Goal: Obtain resource: Download file/media

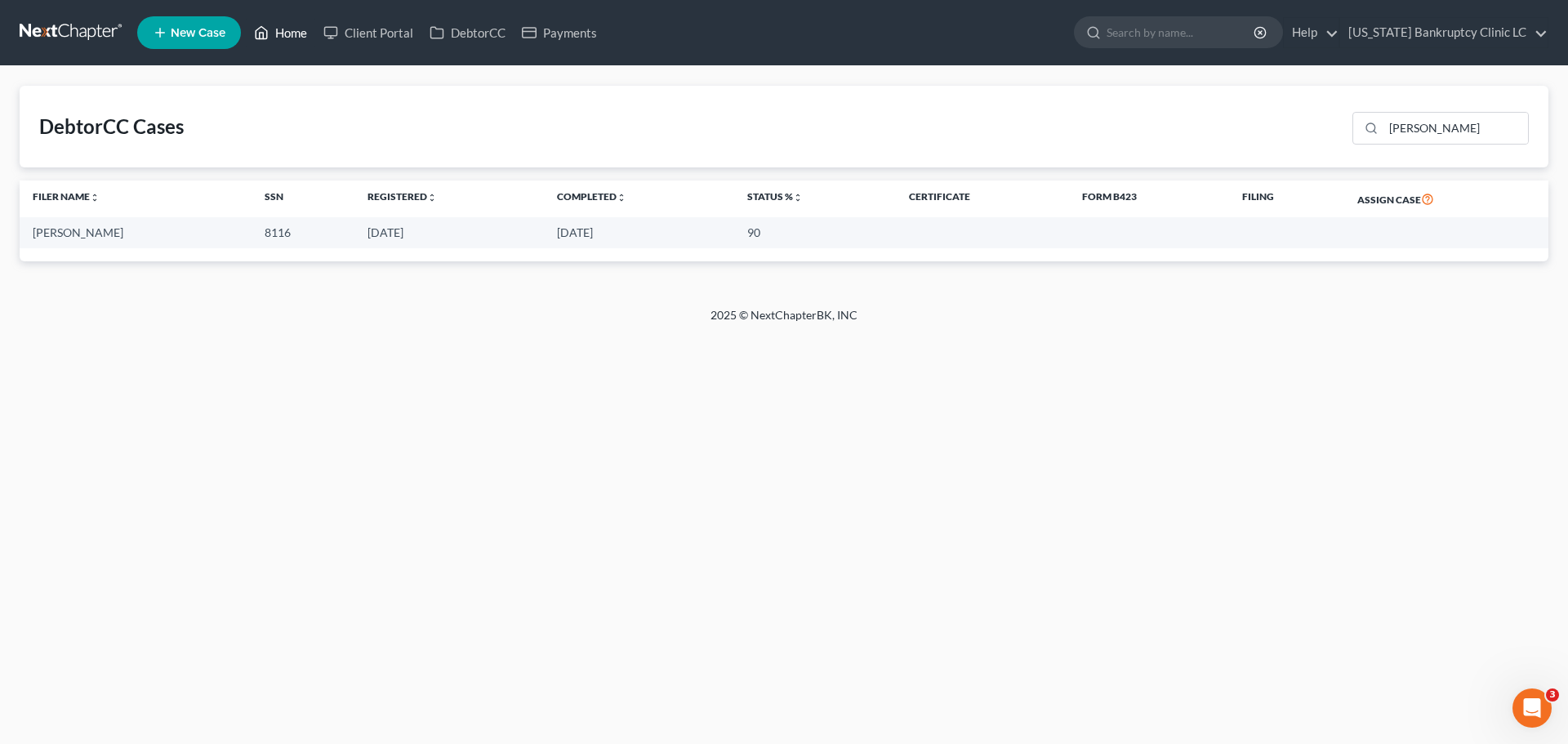
click at [280, 28] on link "Home" at bounding box center [280, 32] width 69 height 29
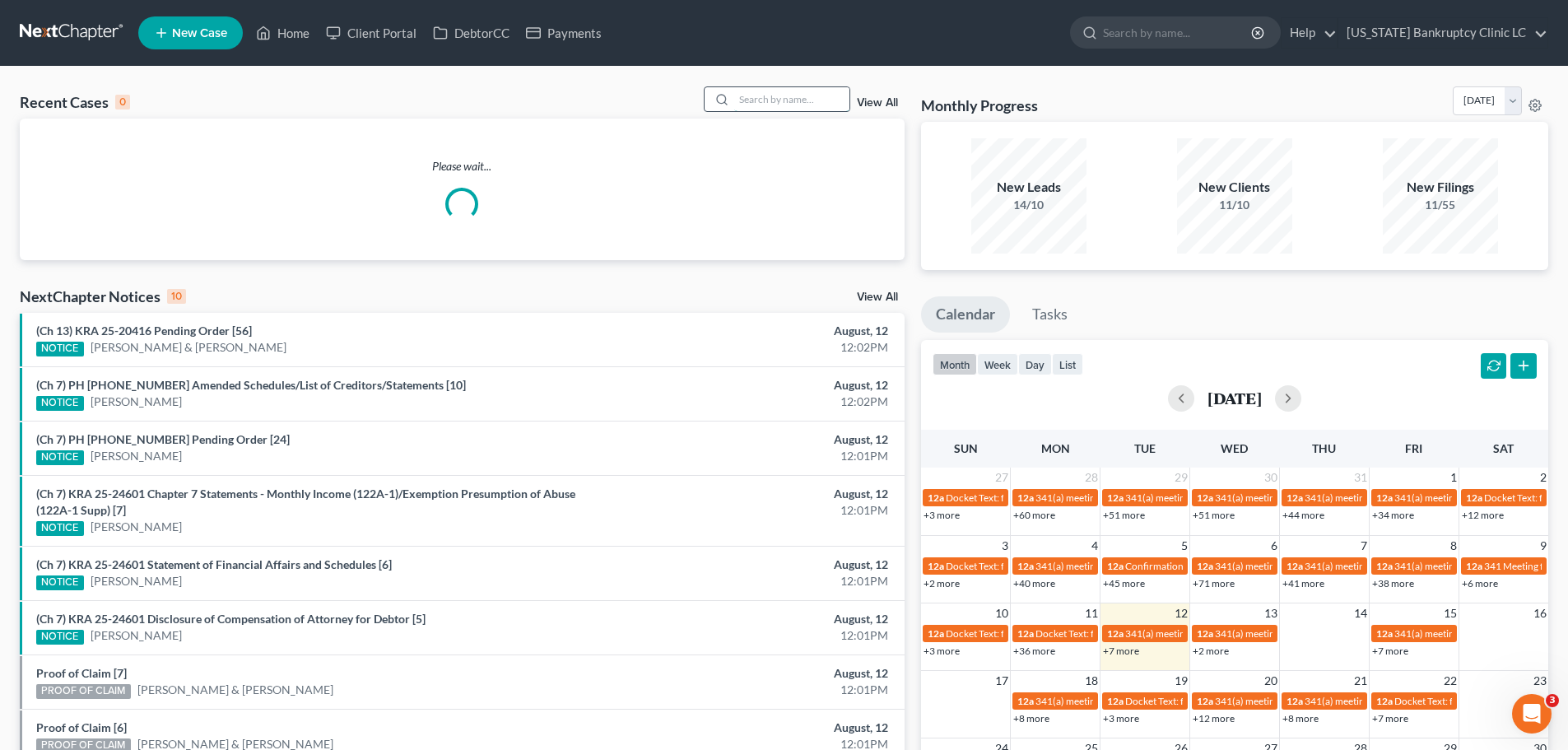
click at [771, 103] on input "search" at bounding box center [791, 99] width 115 height 24
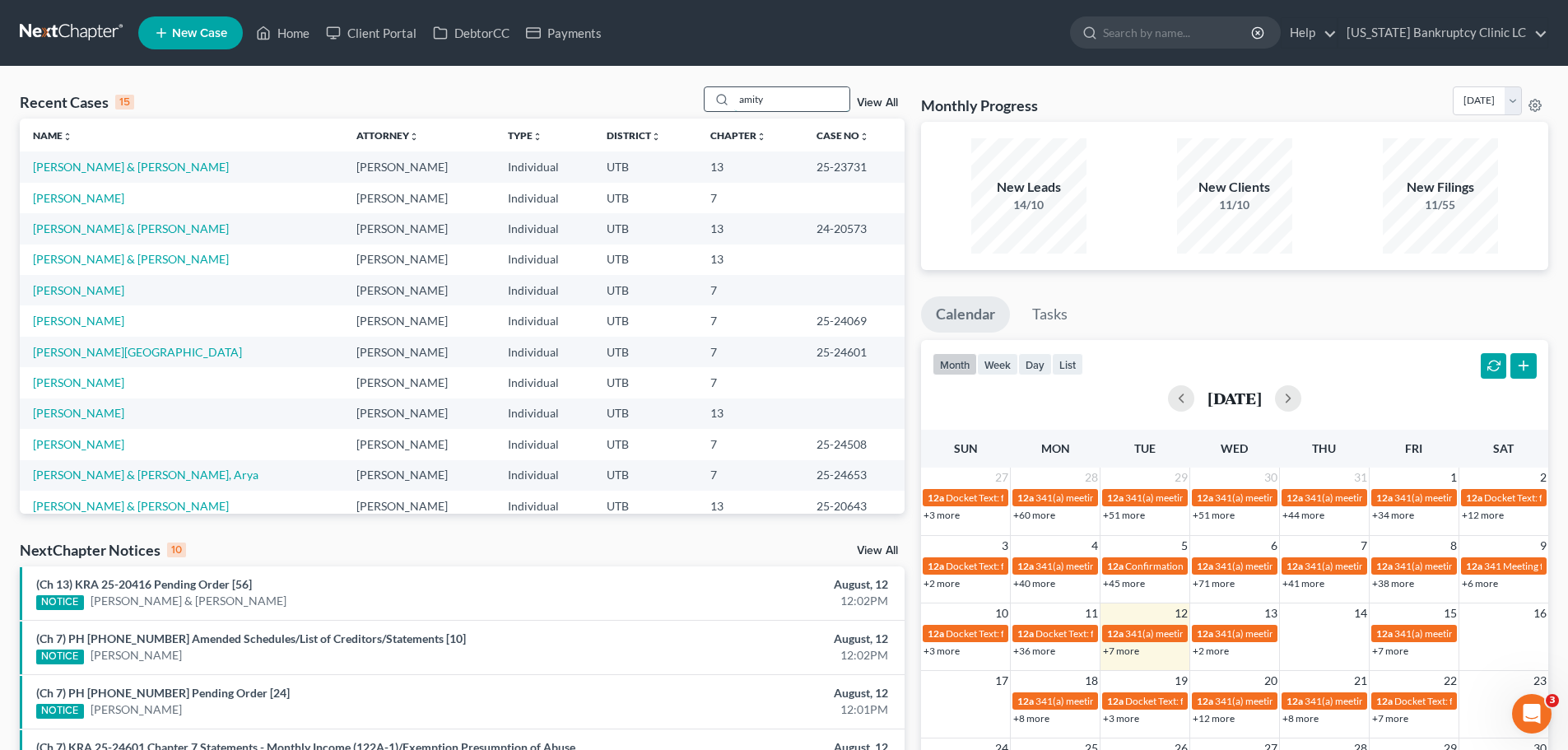
type input "amity"
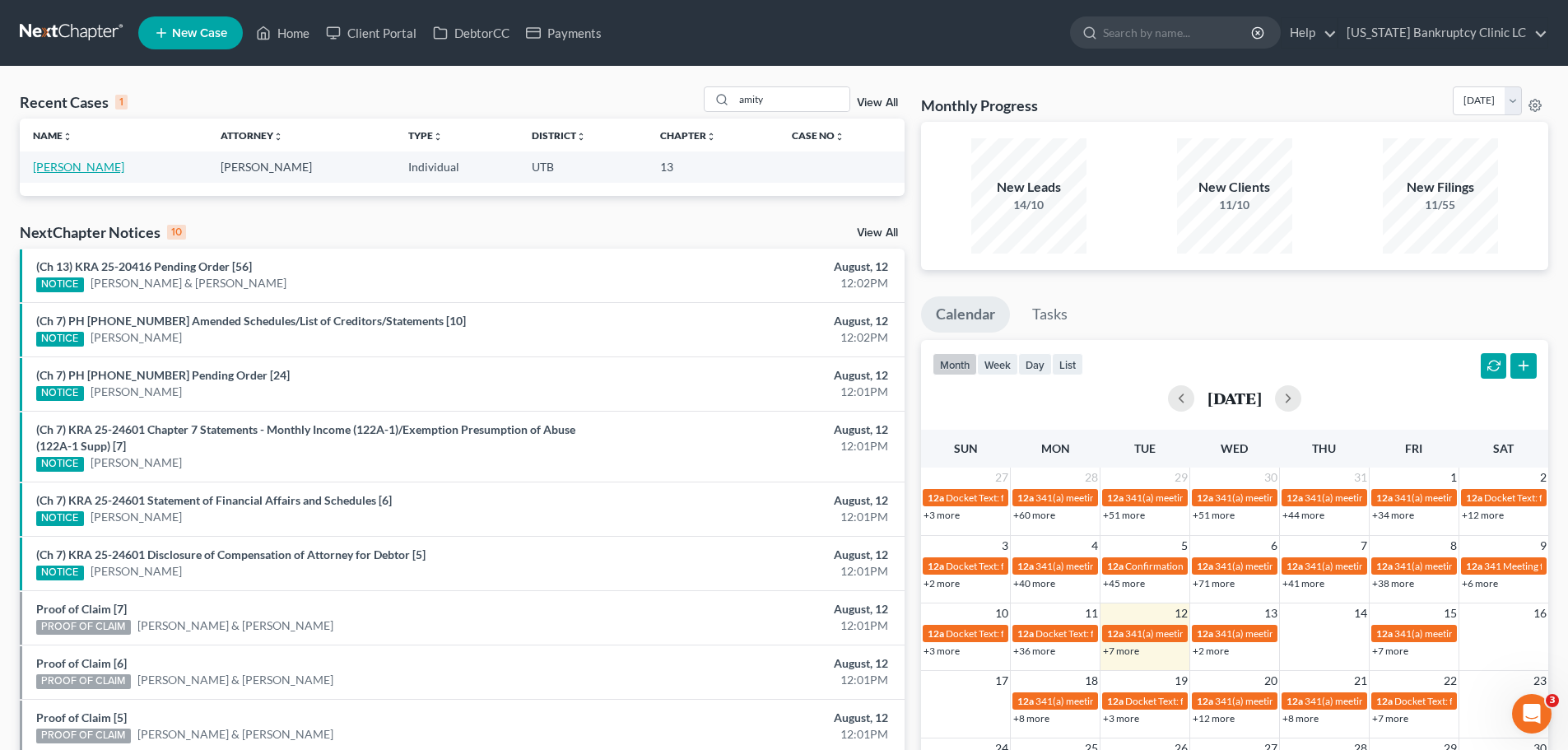
click at [79, 167] on link "[PERSON_NAME]" at bounding box center [79, 167] width 91 height 14
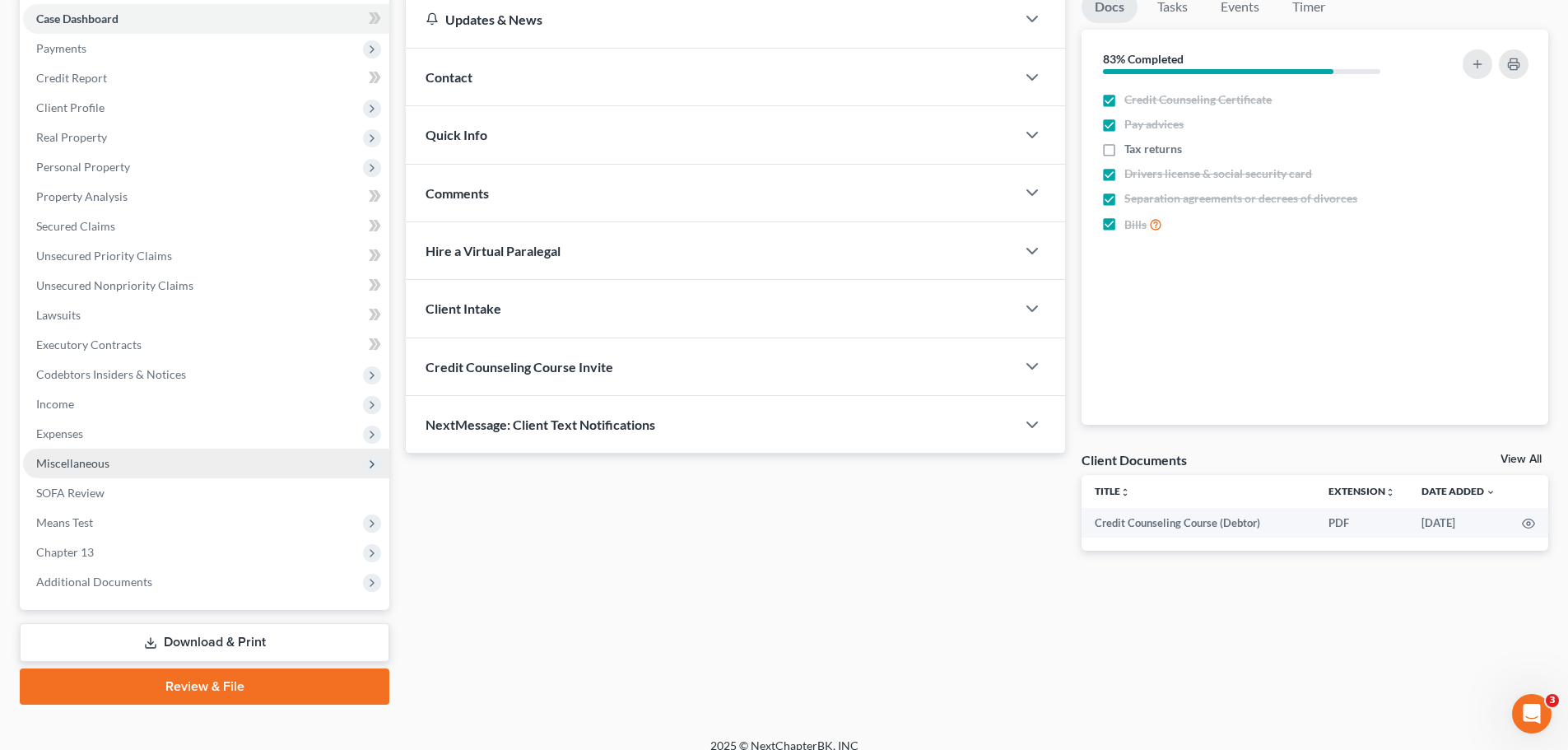
scroll to position [184, 0]
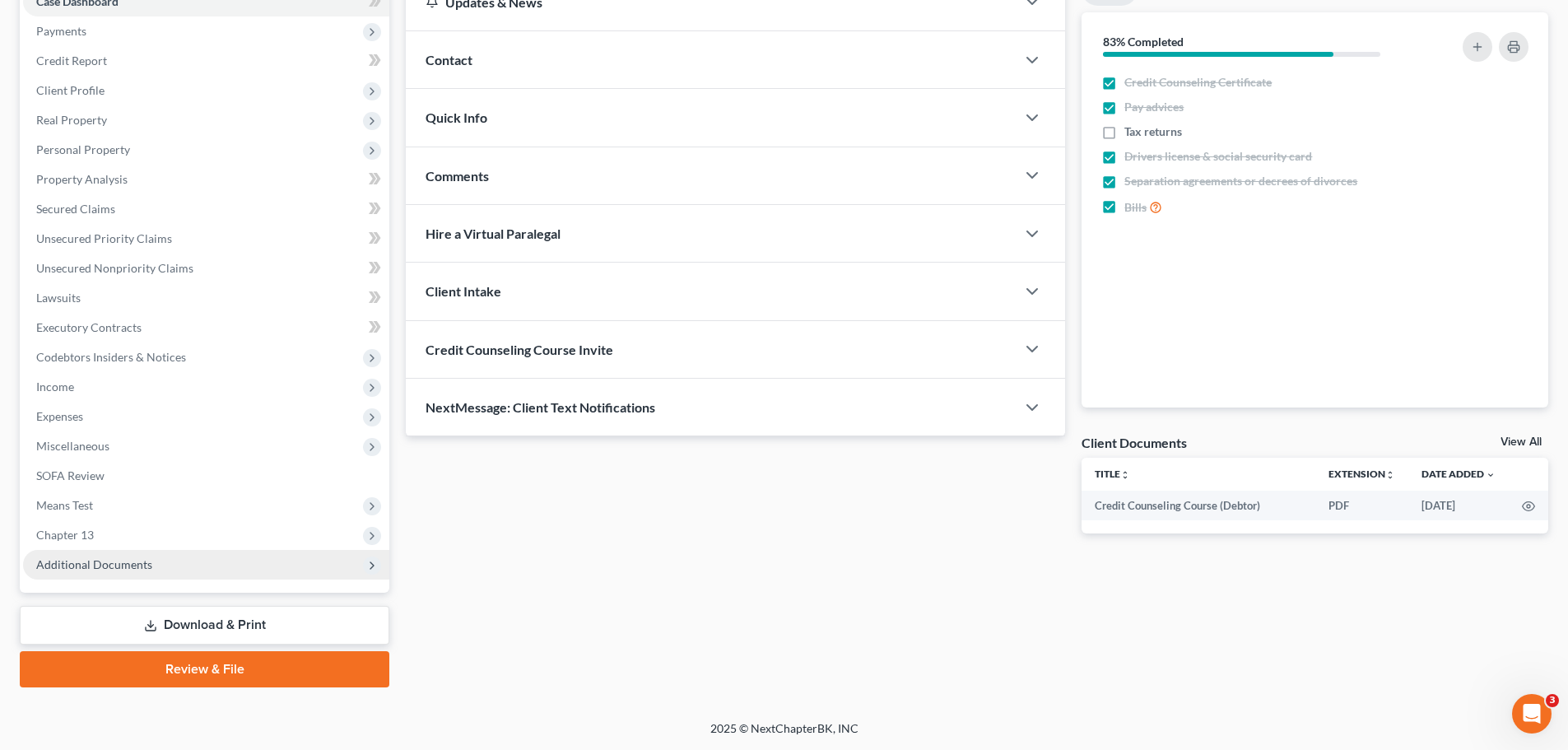
click at [144, 572] on span "Additional Documents" at bounding box center [206, 564] width 366 height 29
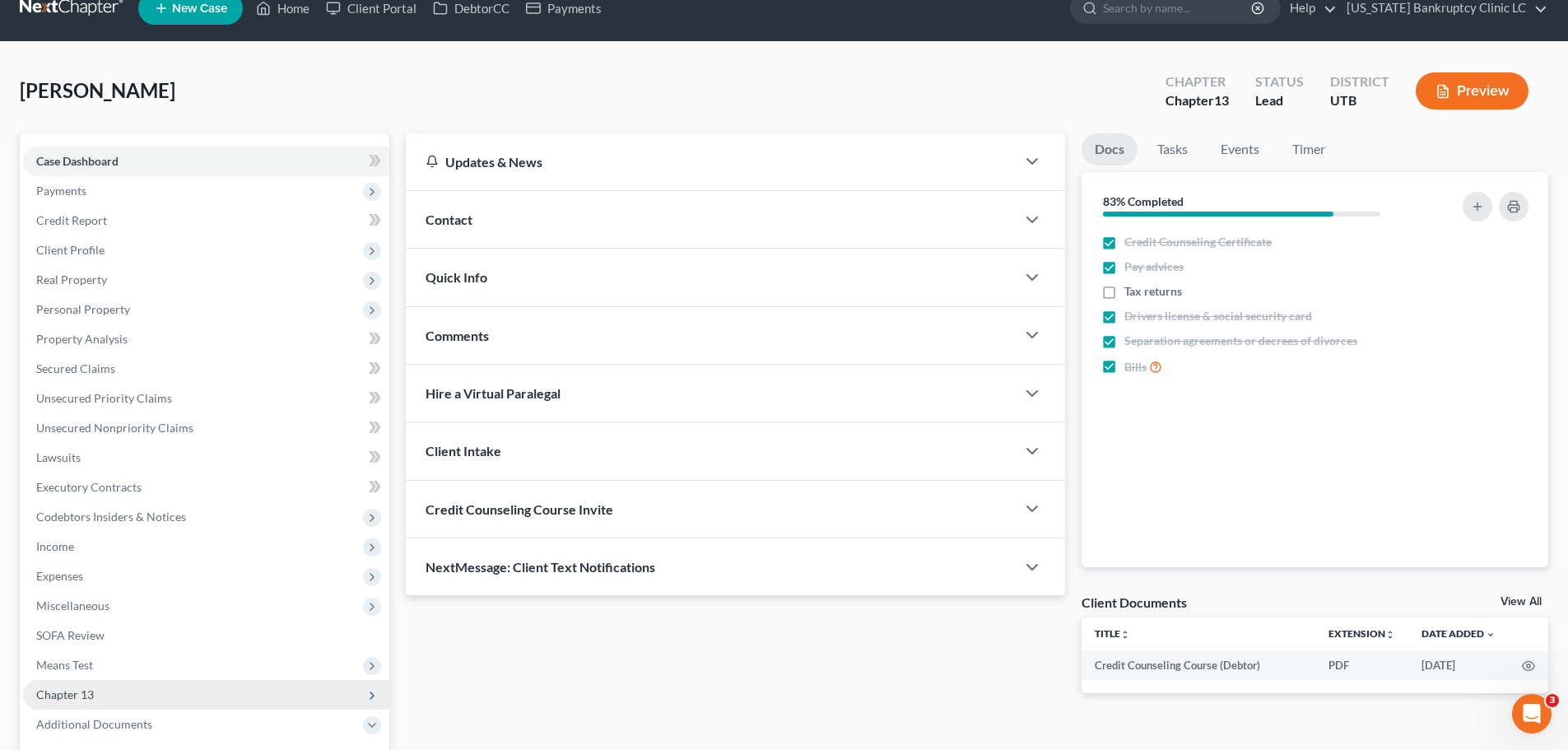
scroll to position [20, 0]
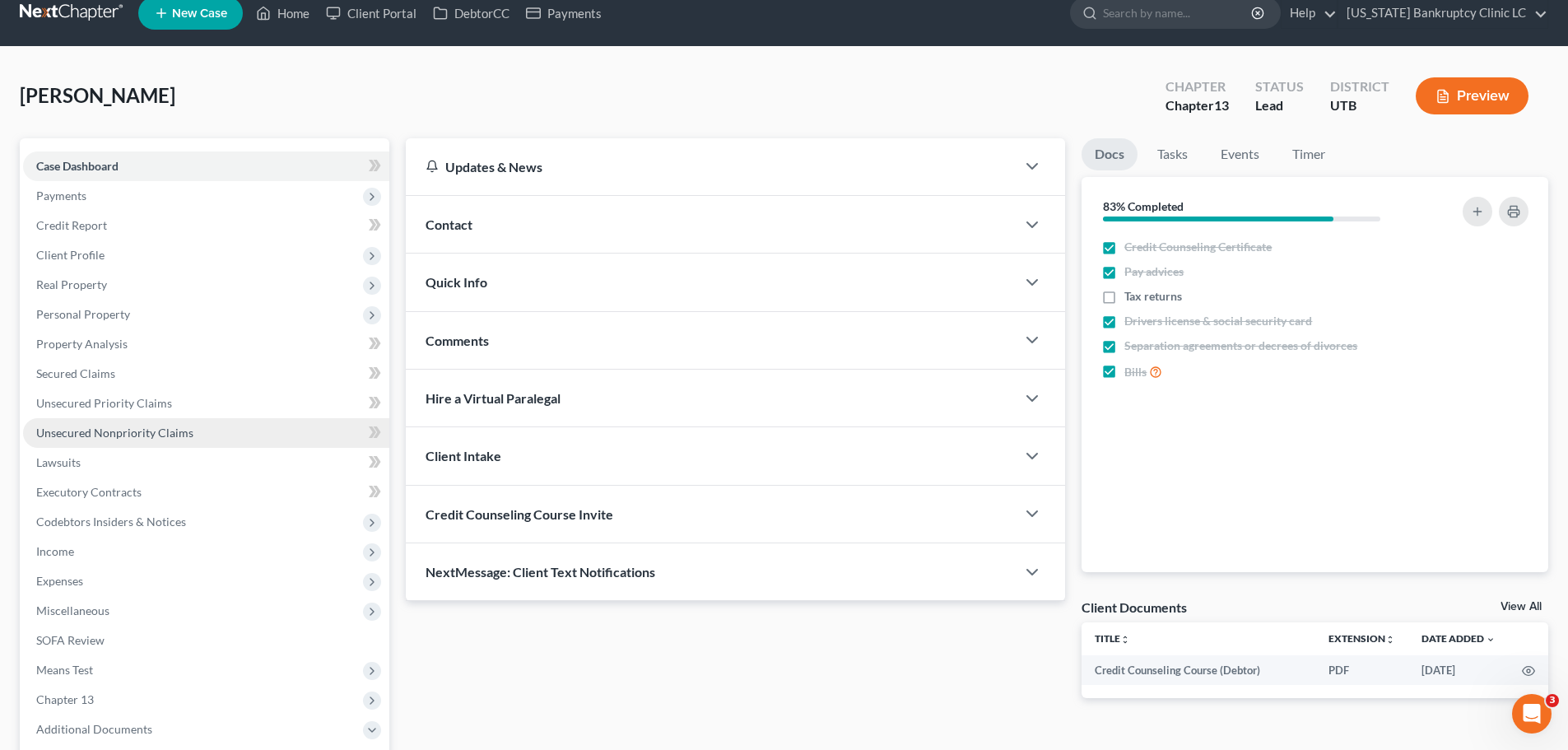
click at [201, 430] on link "Unsecured Nonpriority Claims" at bounding box center [206, 432] width 366 height 29
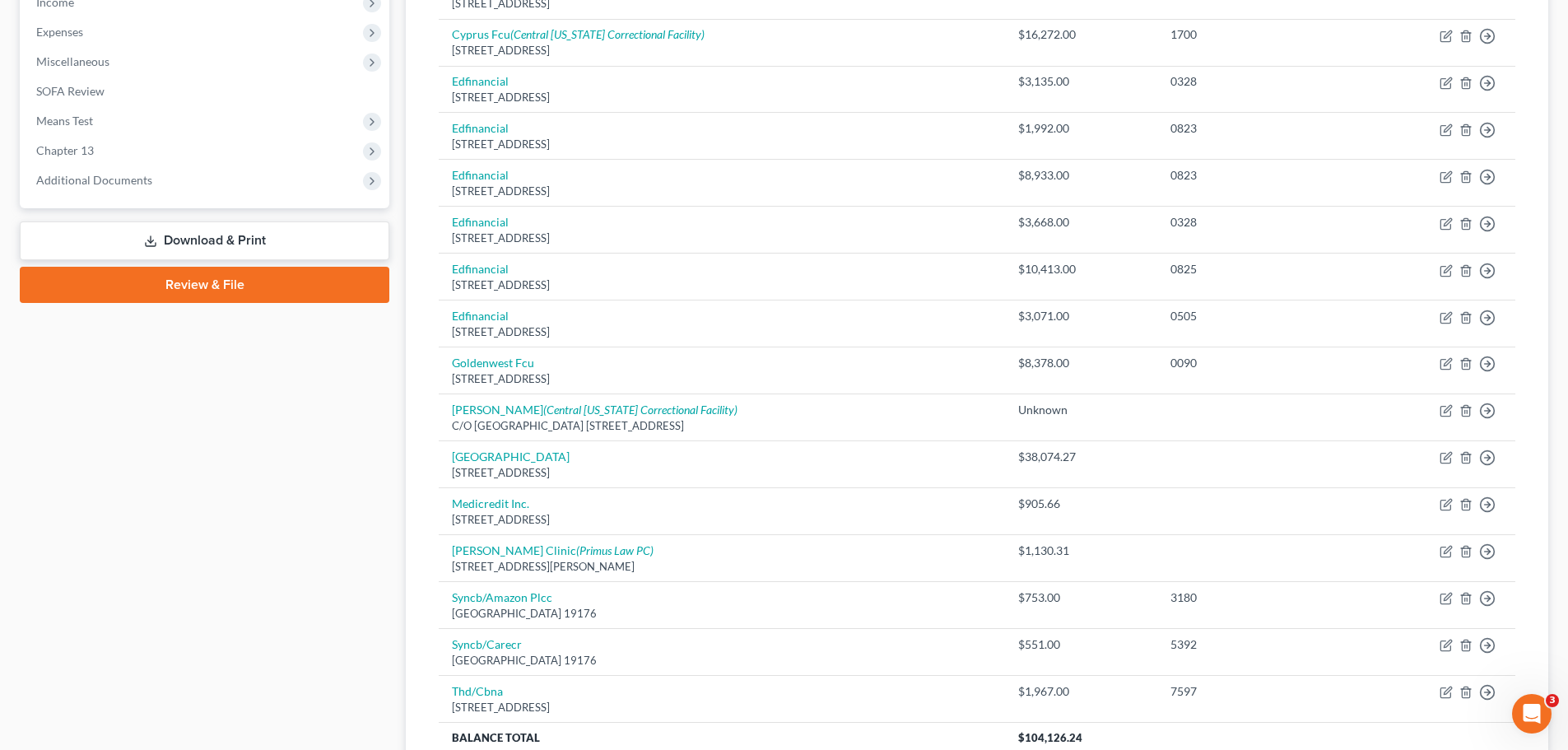
scroll to position [554, 0]
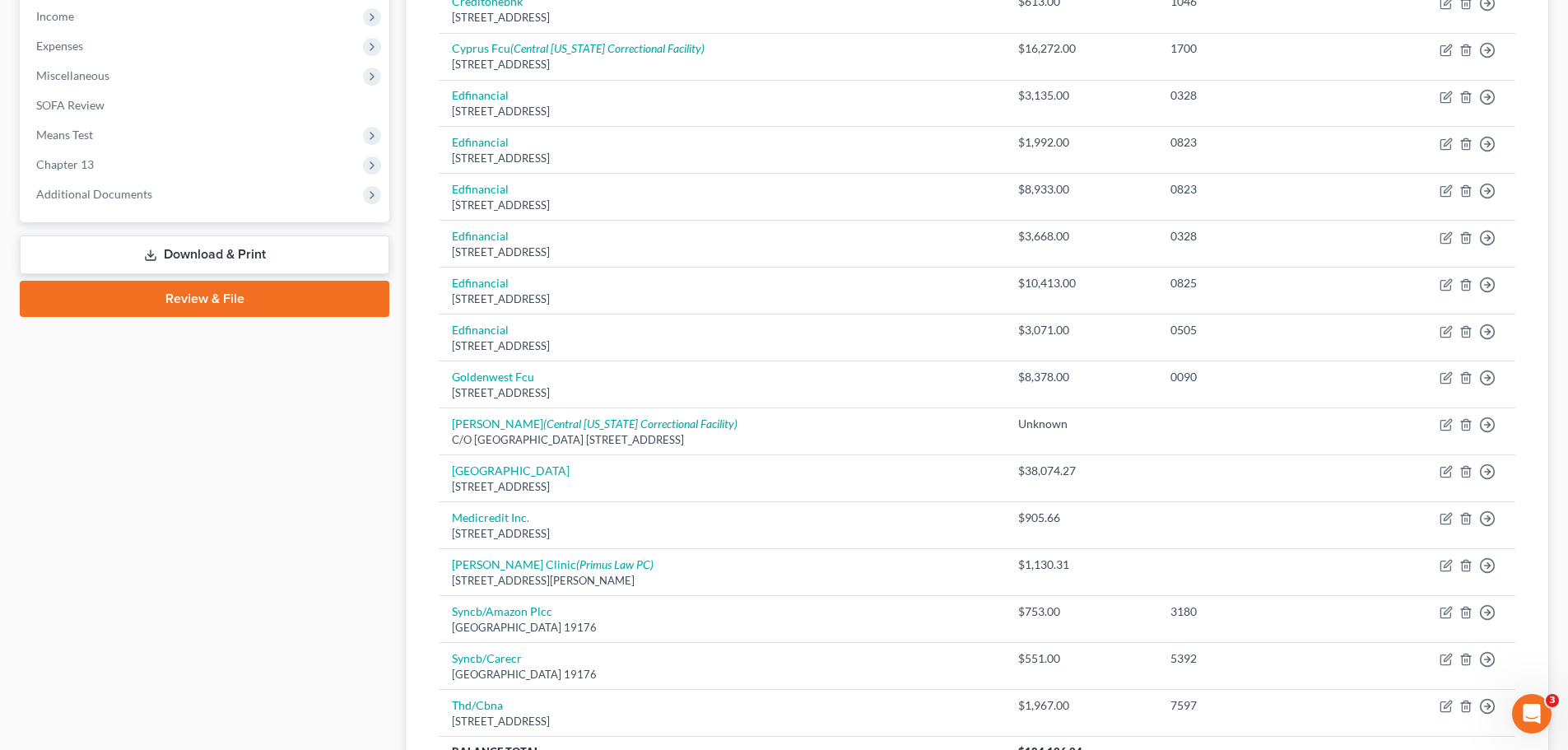
click at [196, 247] on link "Download & Print" at bounding box center [204, 254] width 370 height 38
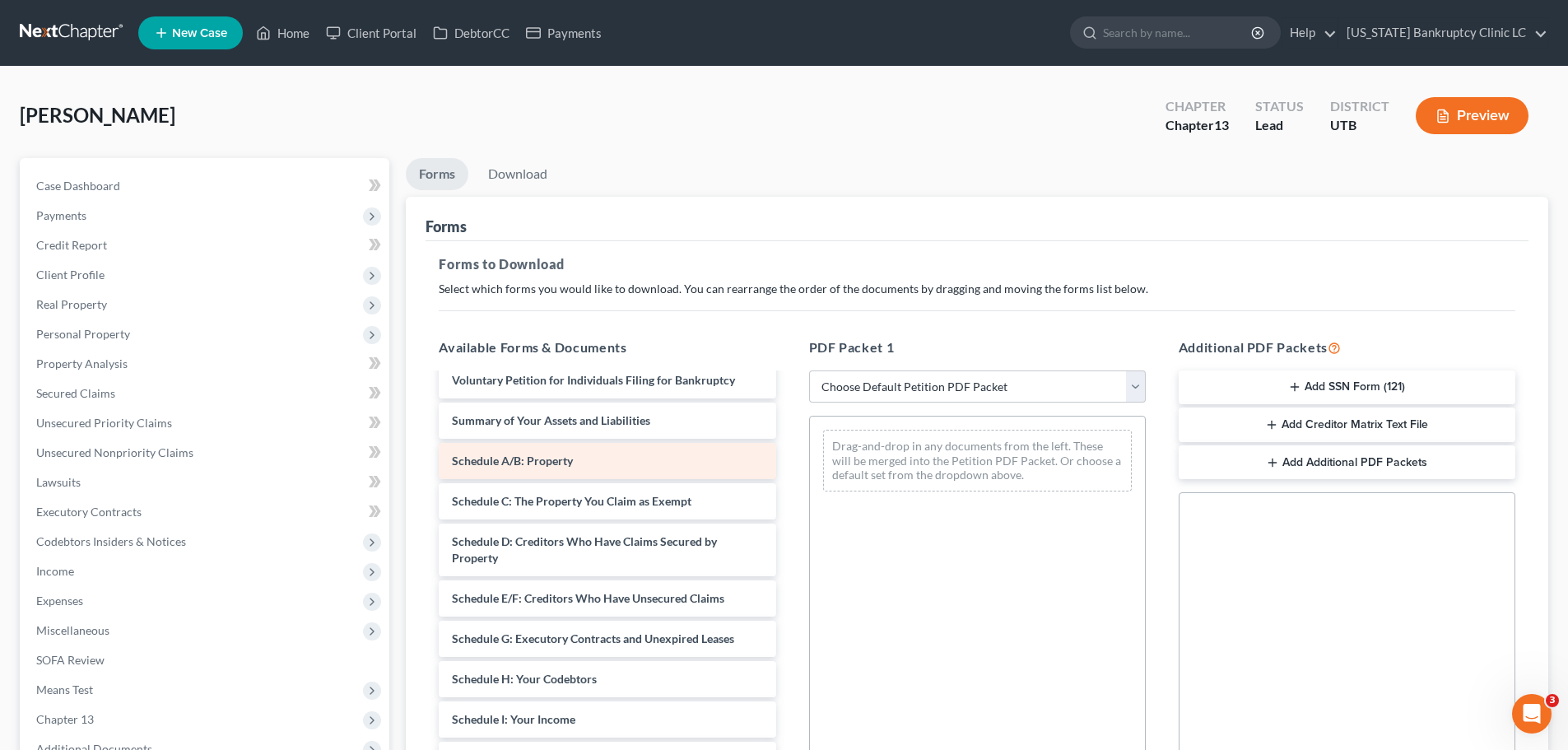
scroll to position [164, 0]
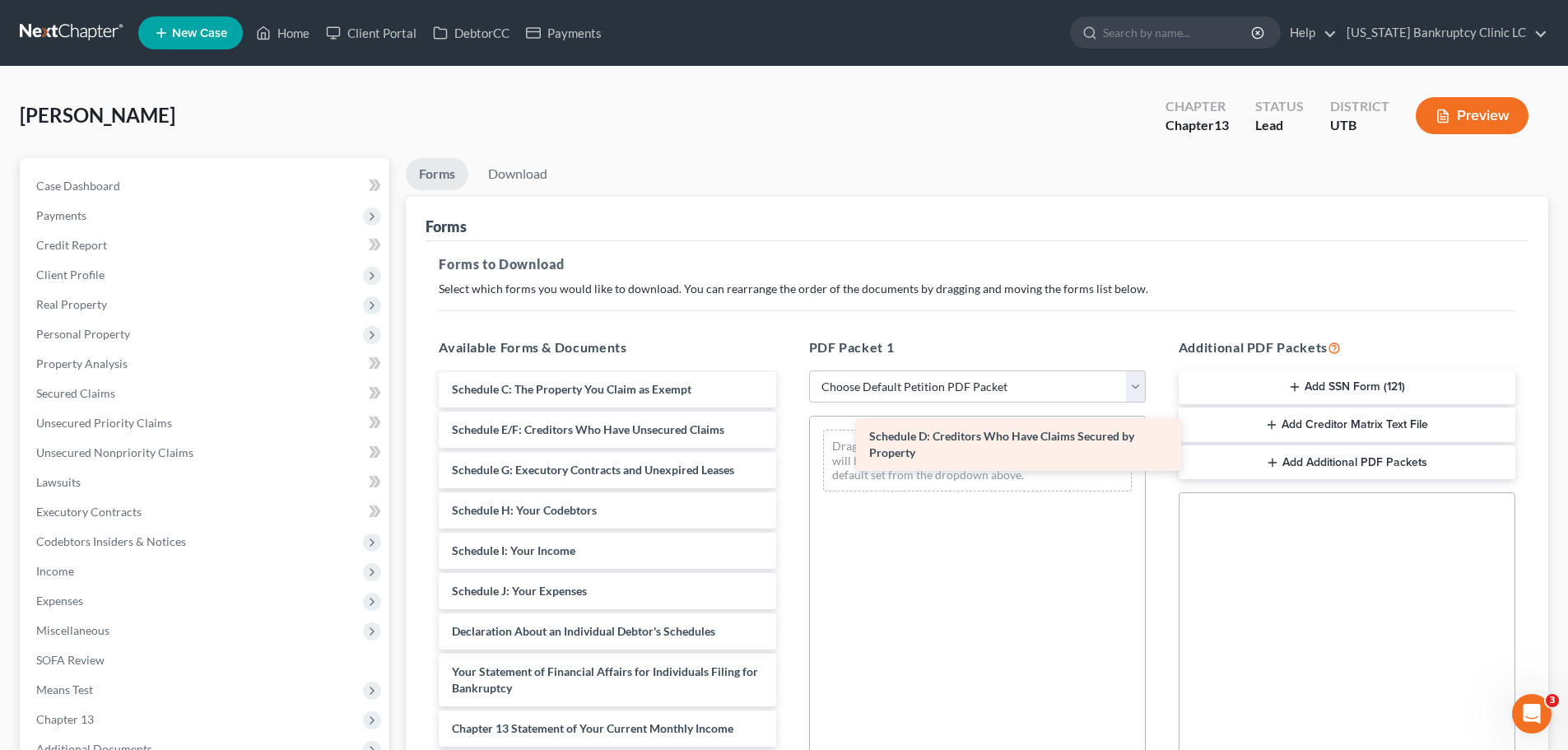
drag, startPoint x: 535, startPoint y: 436, endPoint x: 953, endPoint y: 442, distance: 418.0
click at [788, 442] on div "Schedule D: Creditors Who Have Claims Secured by Property Credit Counseling Cou…" at bounding box center [607, 567] width 363 height 714
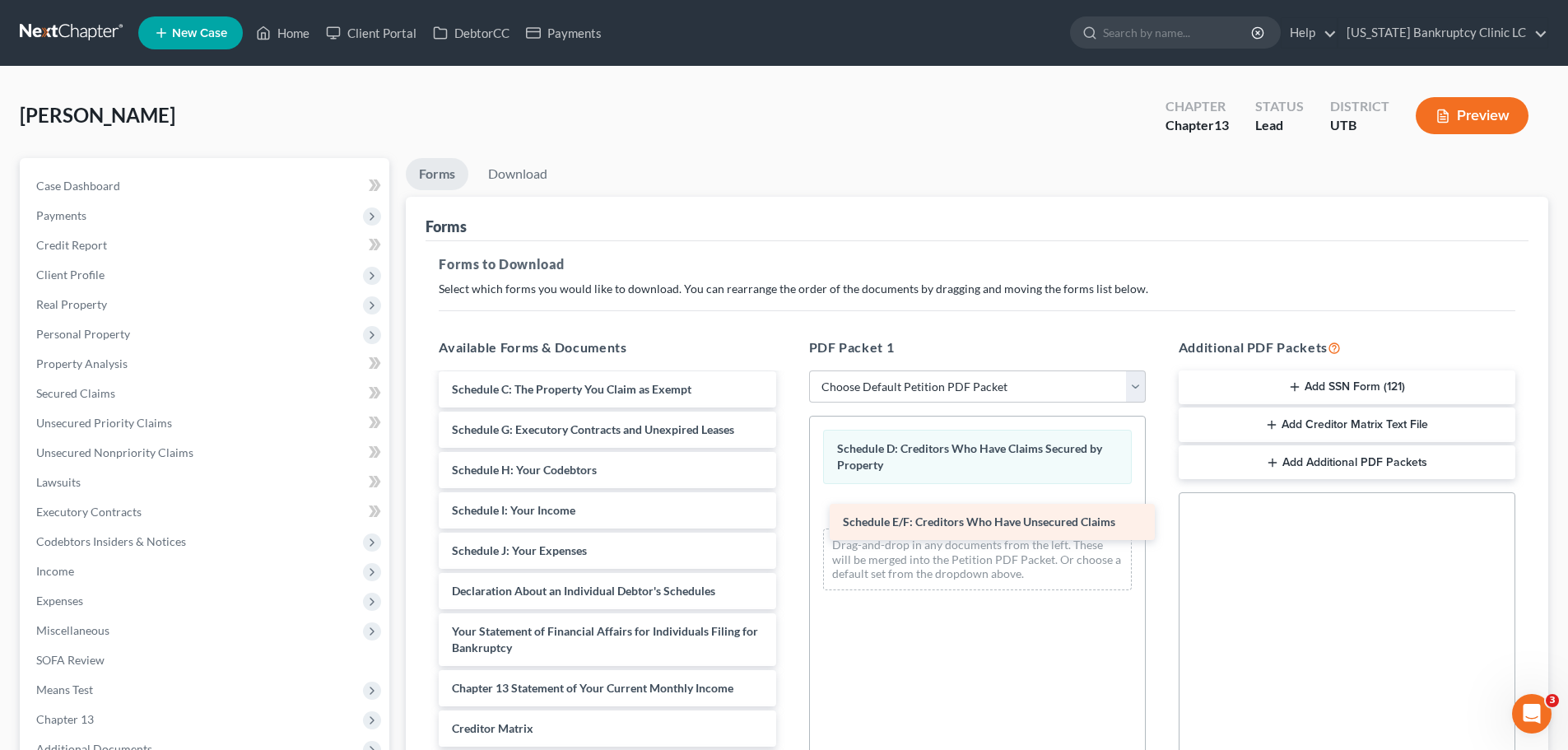
drag, startPoint x: 518, startPoint y: 421, endPoint x: 909, endPoint y: 513, distance: 401.7
click at [788, 513] on div "Schedule E/F: Creditors Who Have Unsecured Claims Credit Counseling Course (Deb…" at bounding box center [607, 546] width 363 height 674
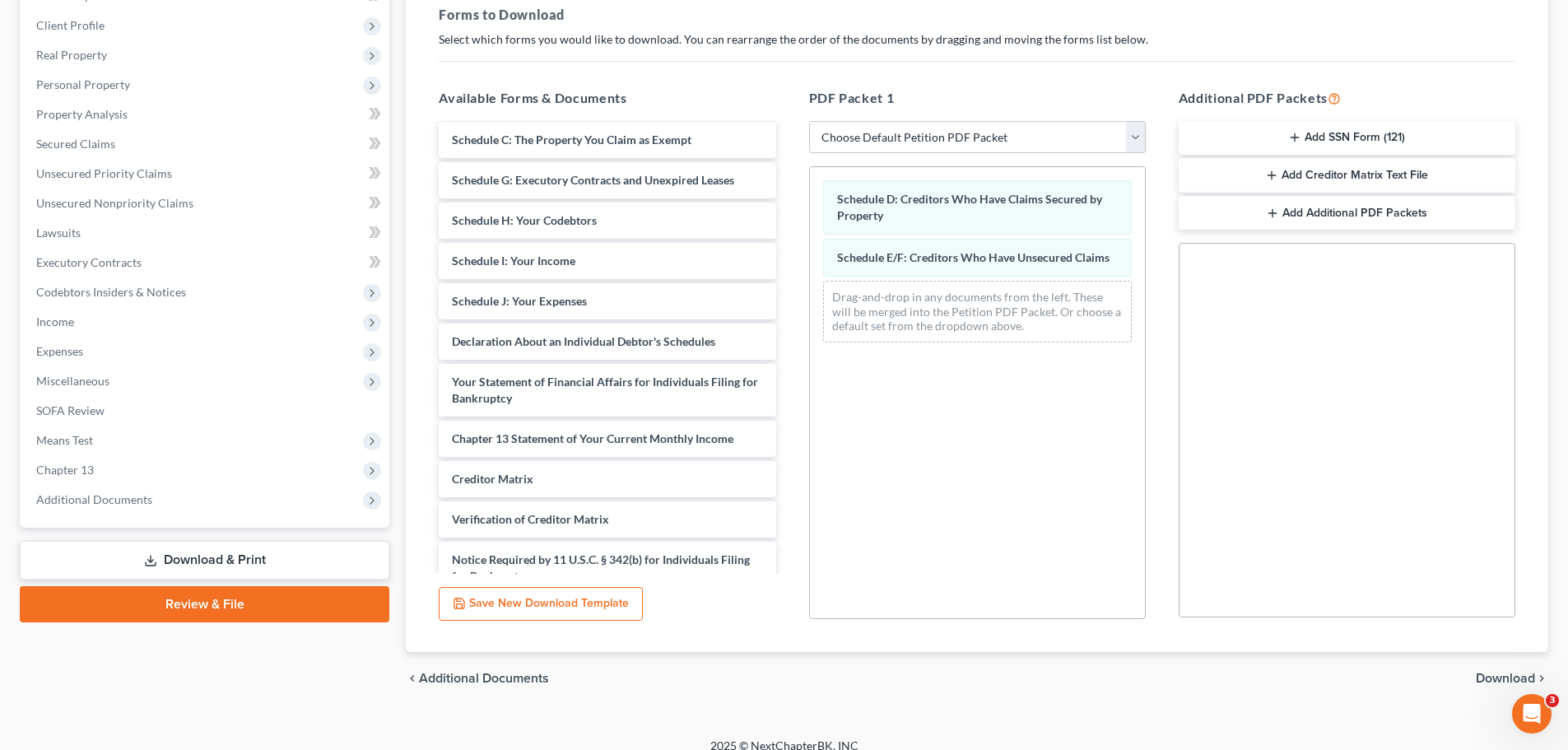
scroll to position [267, 0]
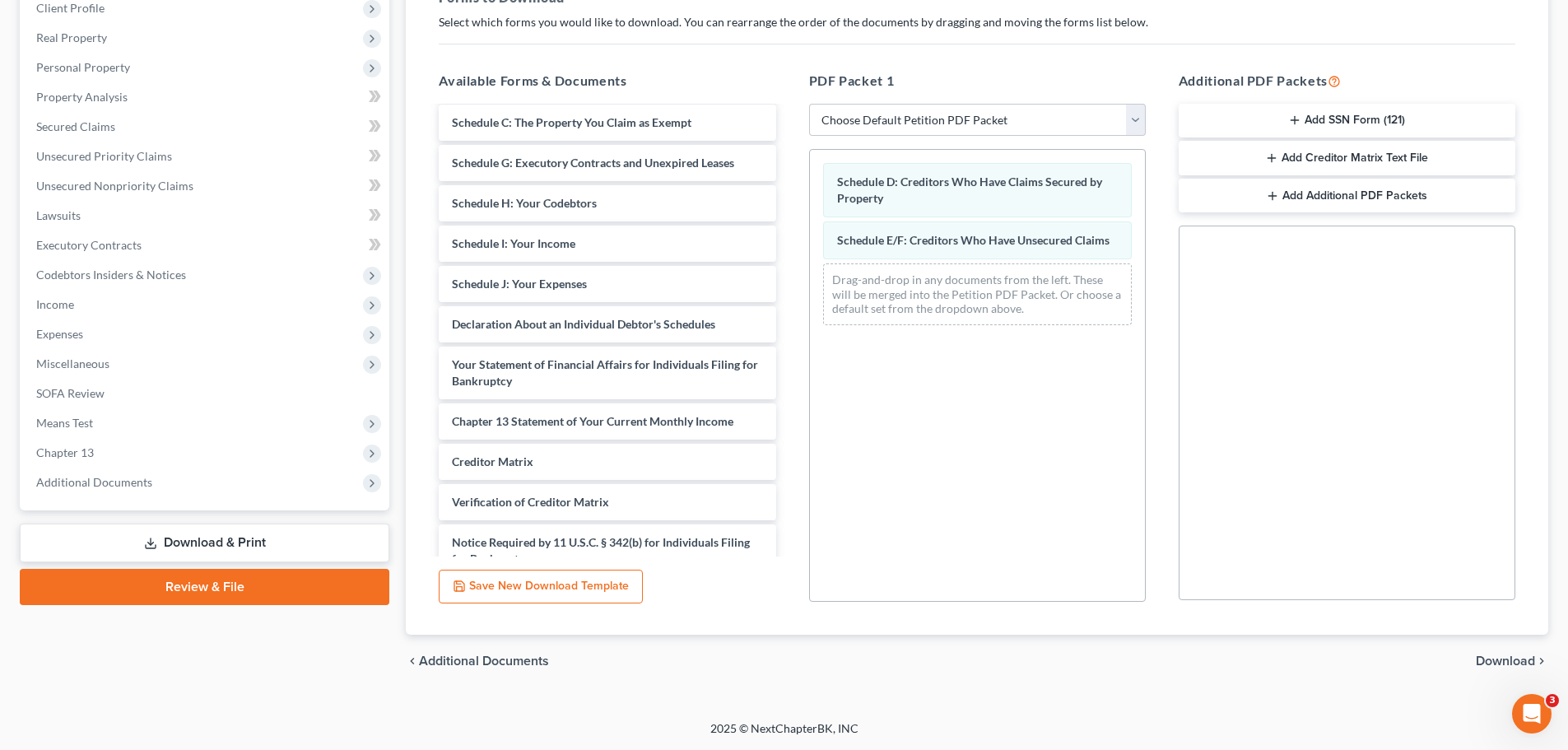
click at [1507, 655] on span "Download" at bounding box center [1505, 661] width 59 height 13
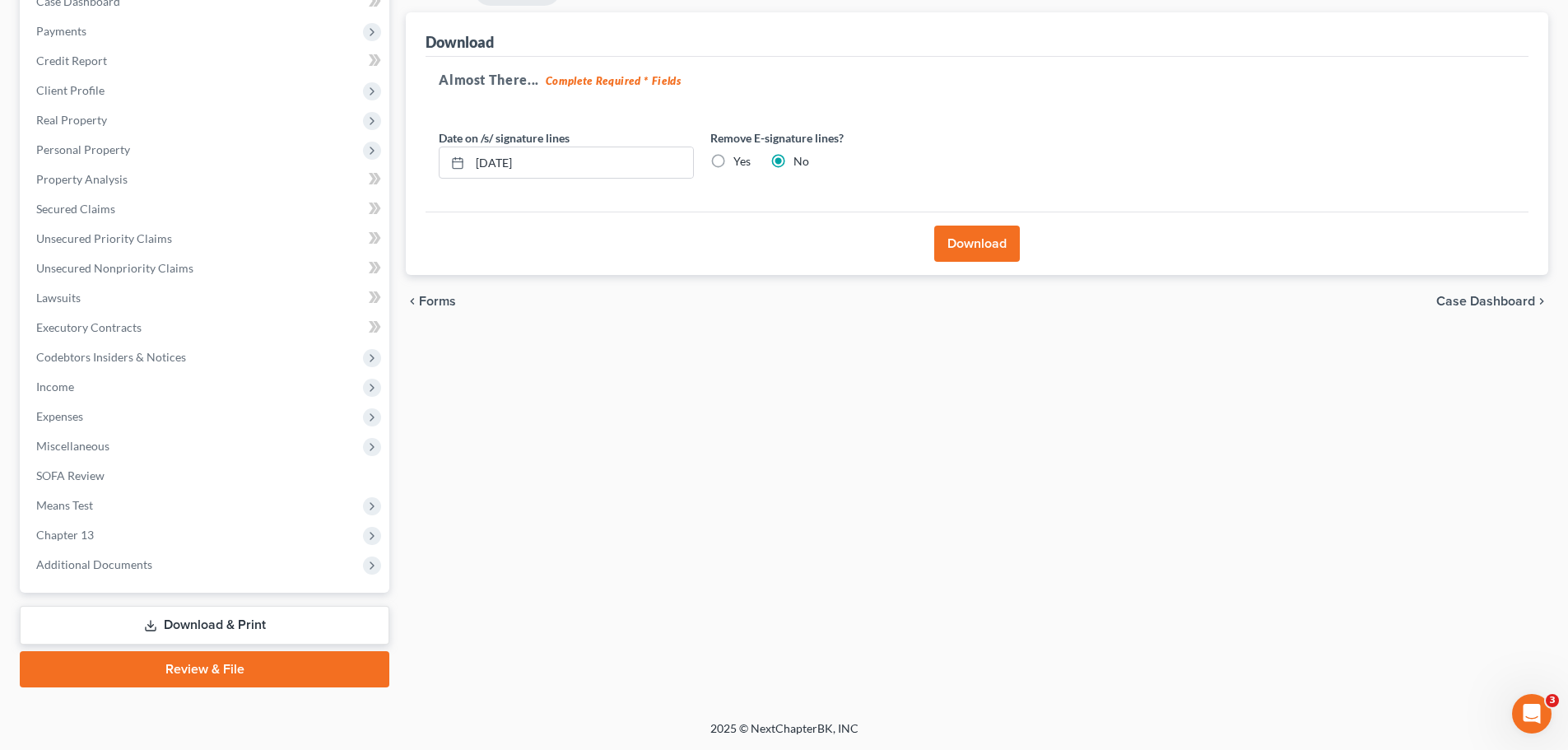
click at [963, 237] on button "Download" at bounding box center [977, 244] width 86 height 37
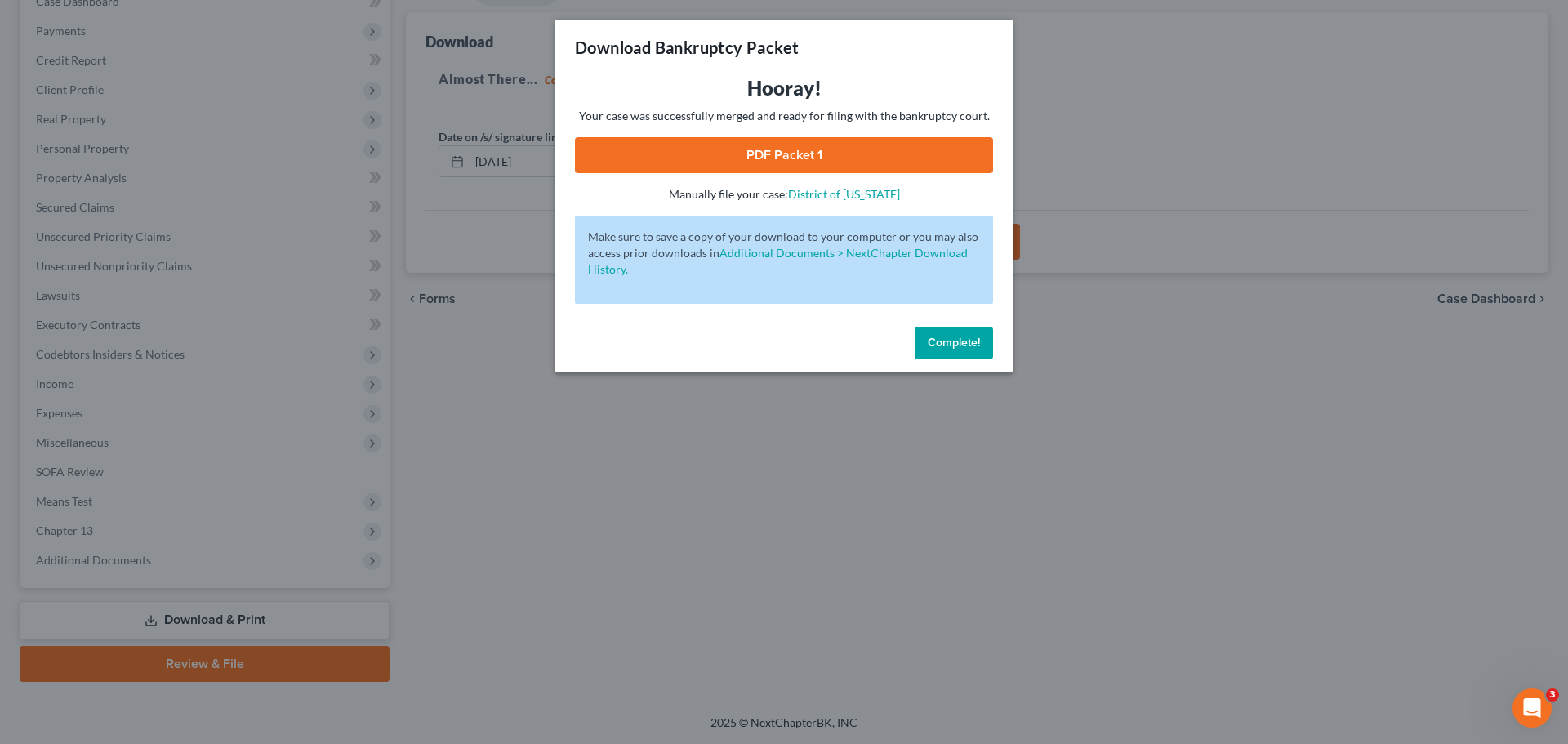
click at [782, 146] on link "PDF Packet 1" at bounding box center [784, 155] width 418 height 36
